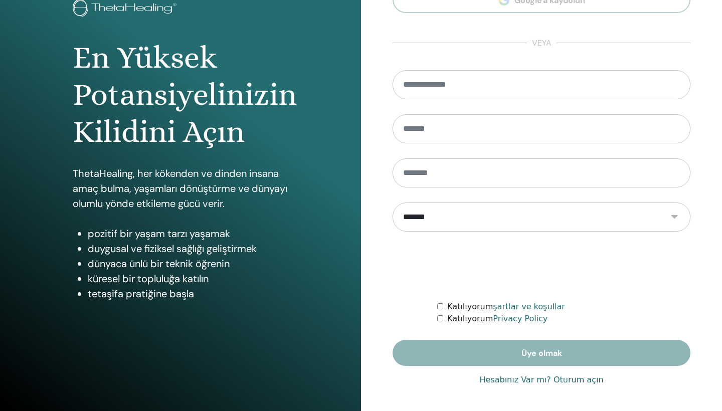
scroll to position [70, 0]
click at [578, 383] on link "Hesabınız Var mı? Oturum açın" at bounding box center [541, 380] width 124 height 12
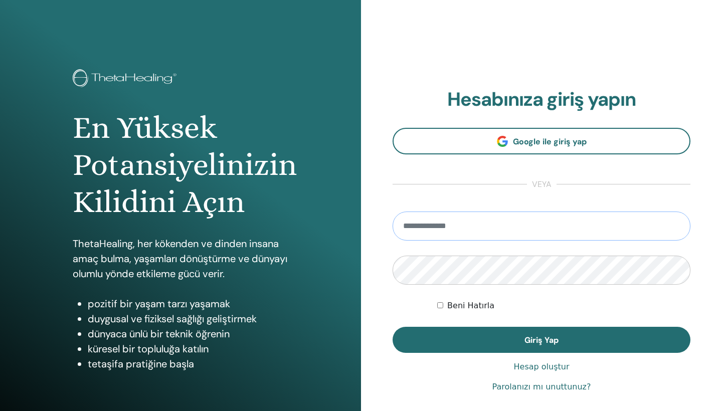
click at [492, 216] on input "email" at bounding box center [541, 225] width 298 height 29
type input "**********"
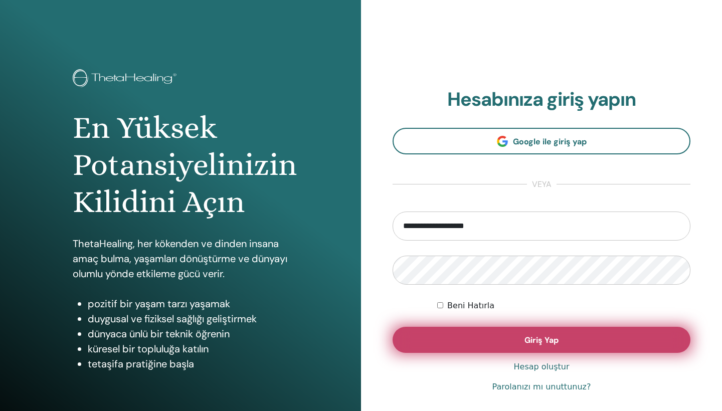
click at [488, 338] on button "Giriş Yap" at bounding box center [541, 340] width 298 height 26
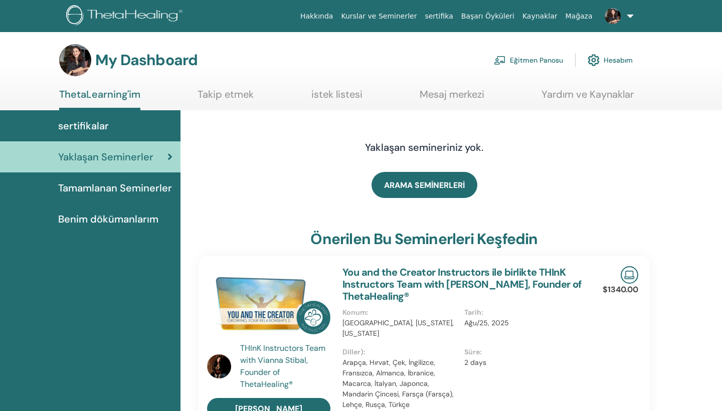
click at [546, 61] on link "Eğitmen Panosu" at bounding box center [528, 60] width 69 height 22
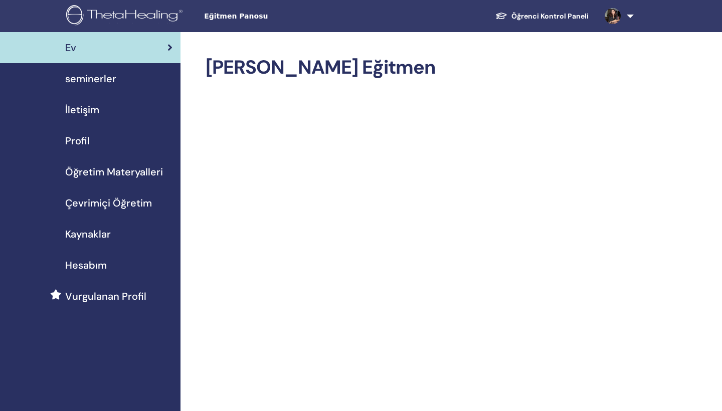
click at [96, 81] on span "seminerler" at bounding box center [90, 78] width 51 height 15
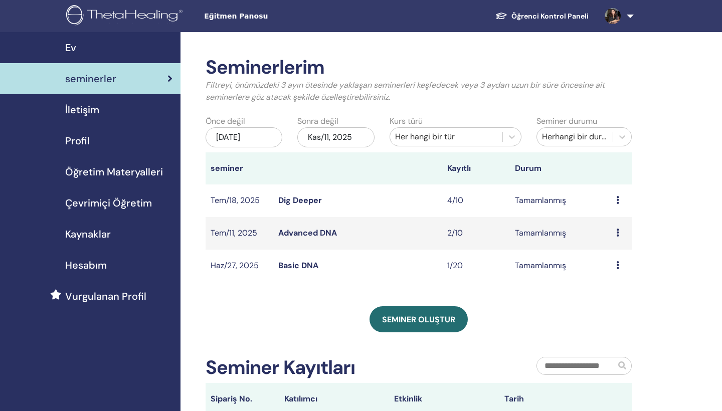
click at [91, 114] on span "İletişim" at bounding box center [82, 109] width 34 height 15
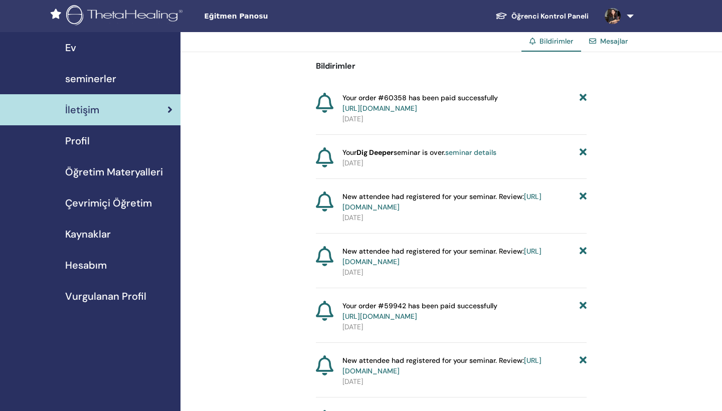
click at [230, 20] on span "Eğitmen Panosu" at bounding box center [279, 16] width 150 height 11
click at [89, 81] on span "seminerler" at bounding box center [90, 78] width 51 height 15
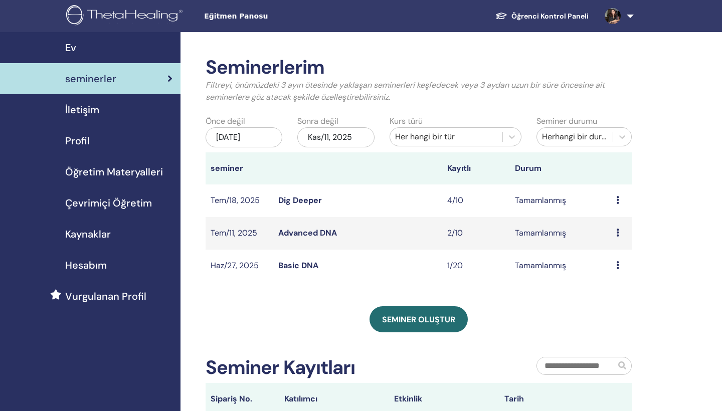
click at [84, 139] on span "Profil" at bounding box center [77, 140] width 25 height 15
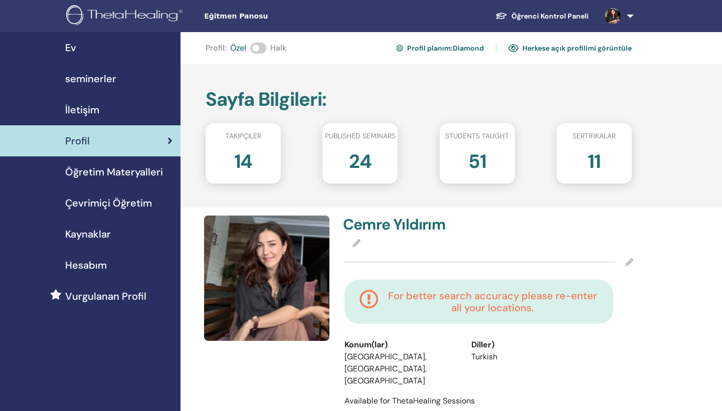
click at [116, 204] on span "Çevrimiçi Öğretim" at bounding box center [108, 202] width 87 height 15
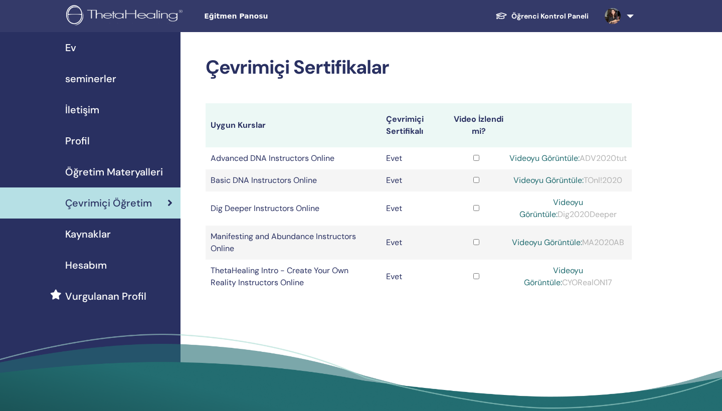
click at [102, 235] on span "Kaynaklar" at bounding box center [88, 233] width 46 height 15
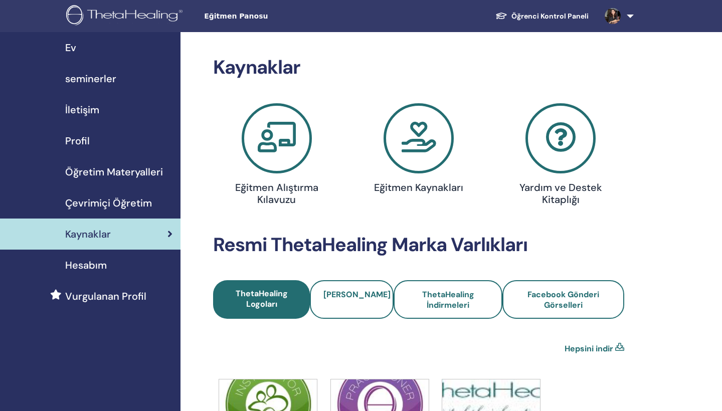
click at [126, 298] on span "Vurgulanan Profil" at bounding box center [105, 296] width 81 height 15
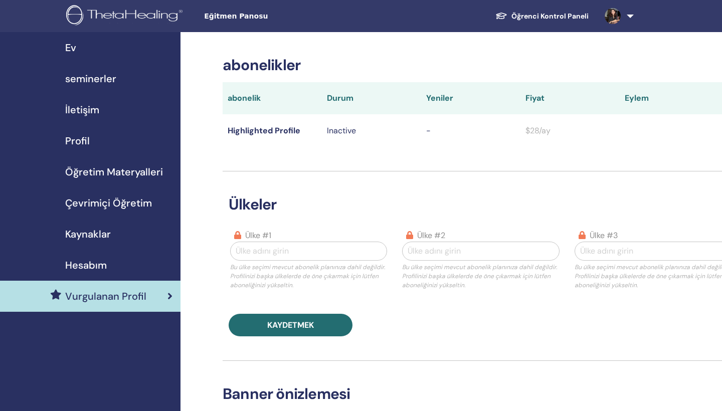
click at [721, 130] on icon at bounding box center [725, 130] width 3 height 8
click at [677, 145] on link "Download History" at bounding box center [714, 147] width 89 height 18
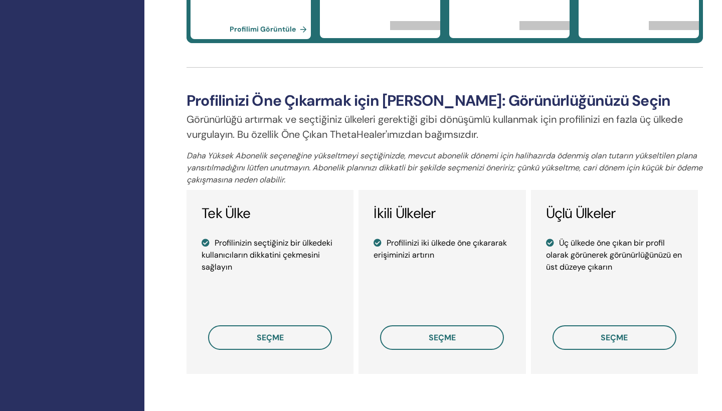
scroll to position [610, 35]
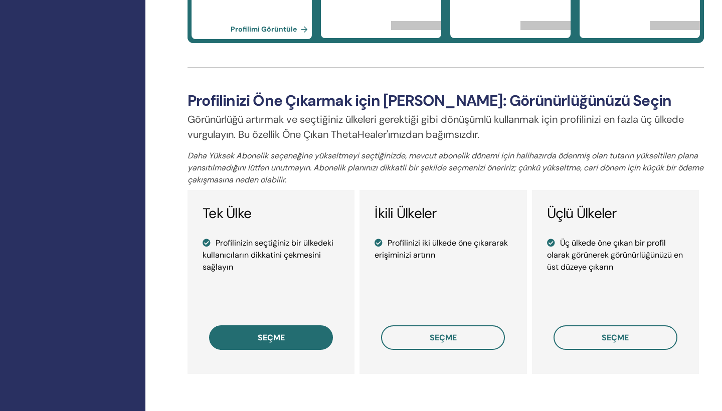
click at [280, 332] on span "seçme" at bounding box center [271, 337] width 27 height 11
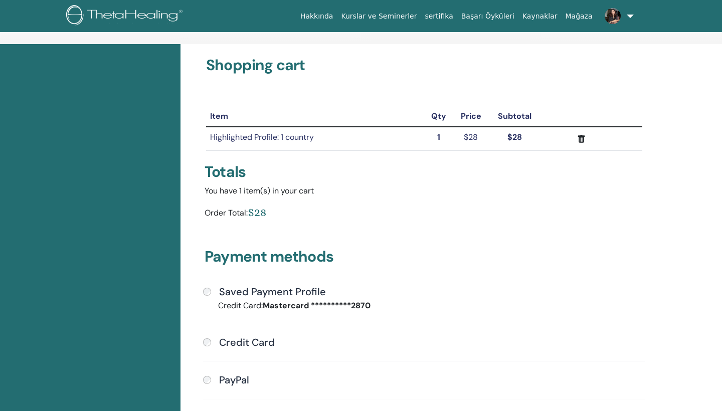
scroll to position [52, 0]
